Goal: Information Seeking & Learning: Check status

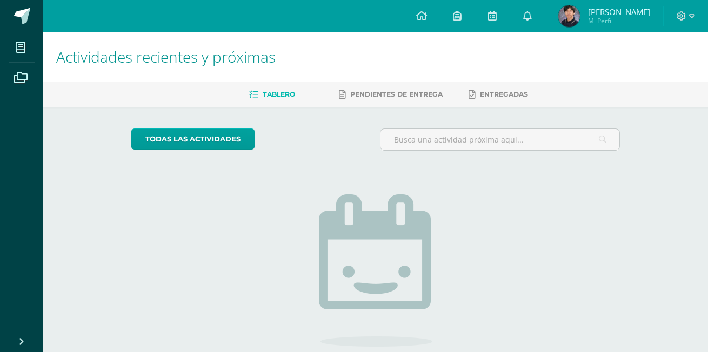
click at [578, 20] on img at bounding box center [569, 16] width 22 height 22
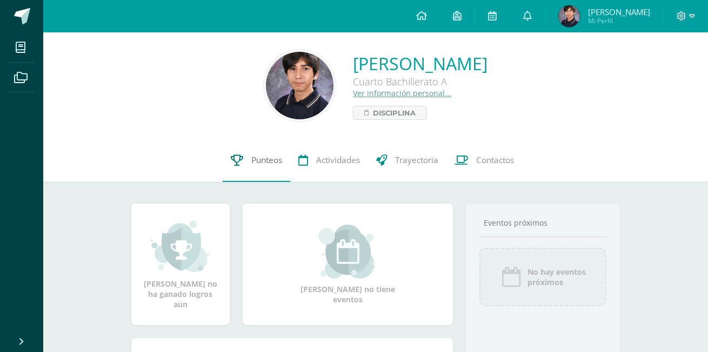
click at [247, 157] on link "Punteos" at bounding box center [257, 160] width 68 height 43
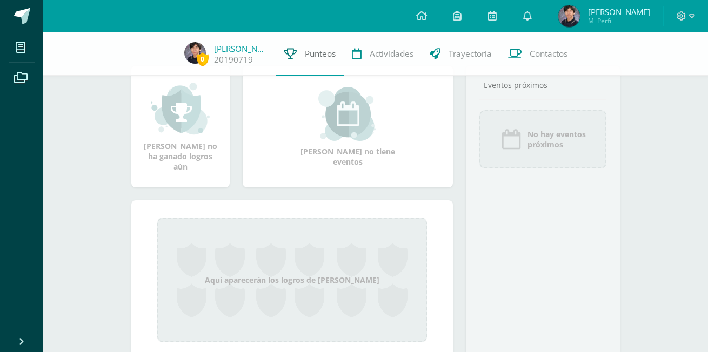
scroll to position [144, 0]
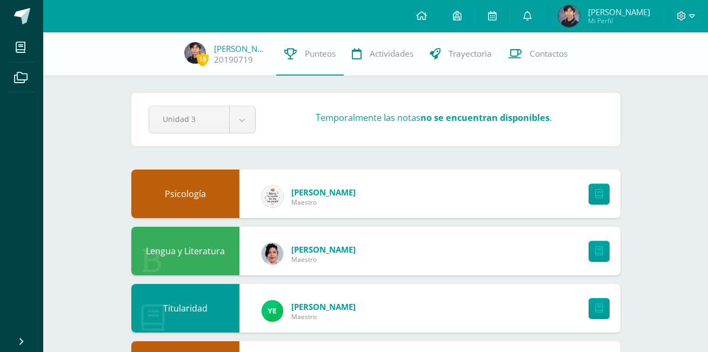
scroll to position [231, 0]
